Goal: Check status: Check status

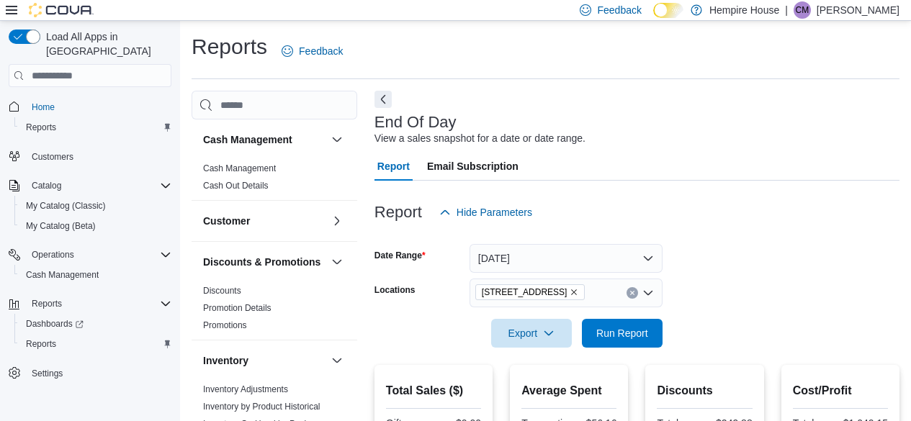
scroll to position [459, 0]
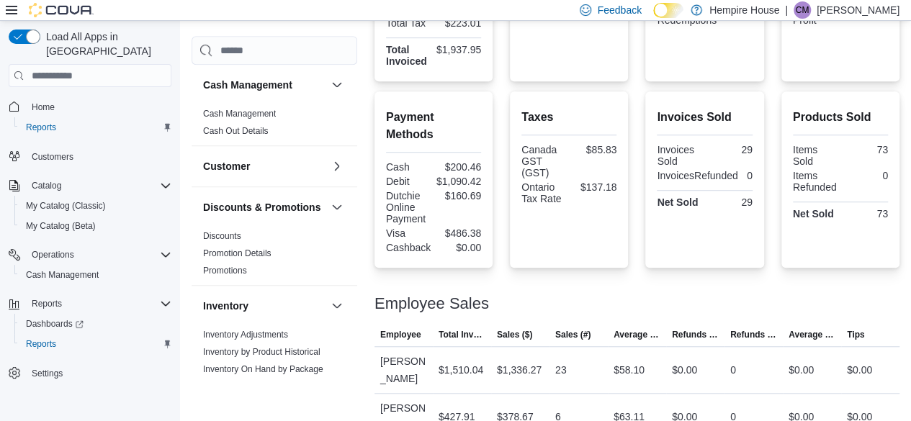
scroll to position [459, 0]
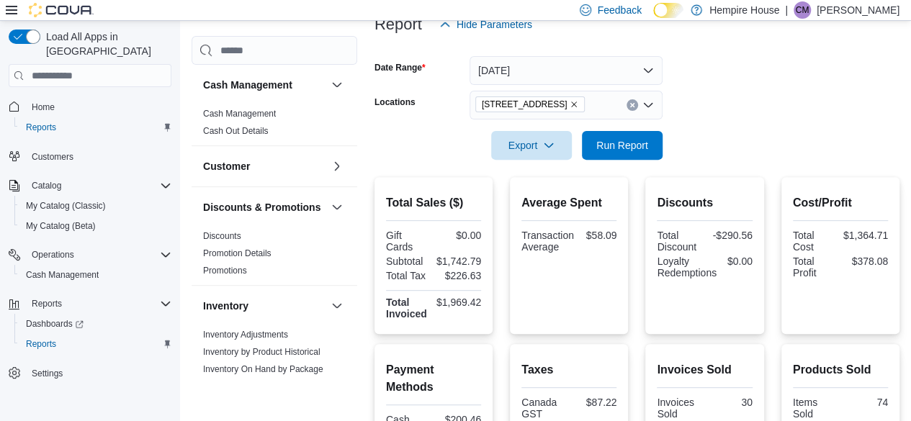
scroll to position [459, 0]
